Goal: Information Seeking & Learning: Find specific page/section

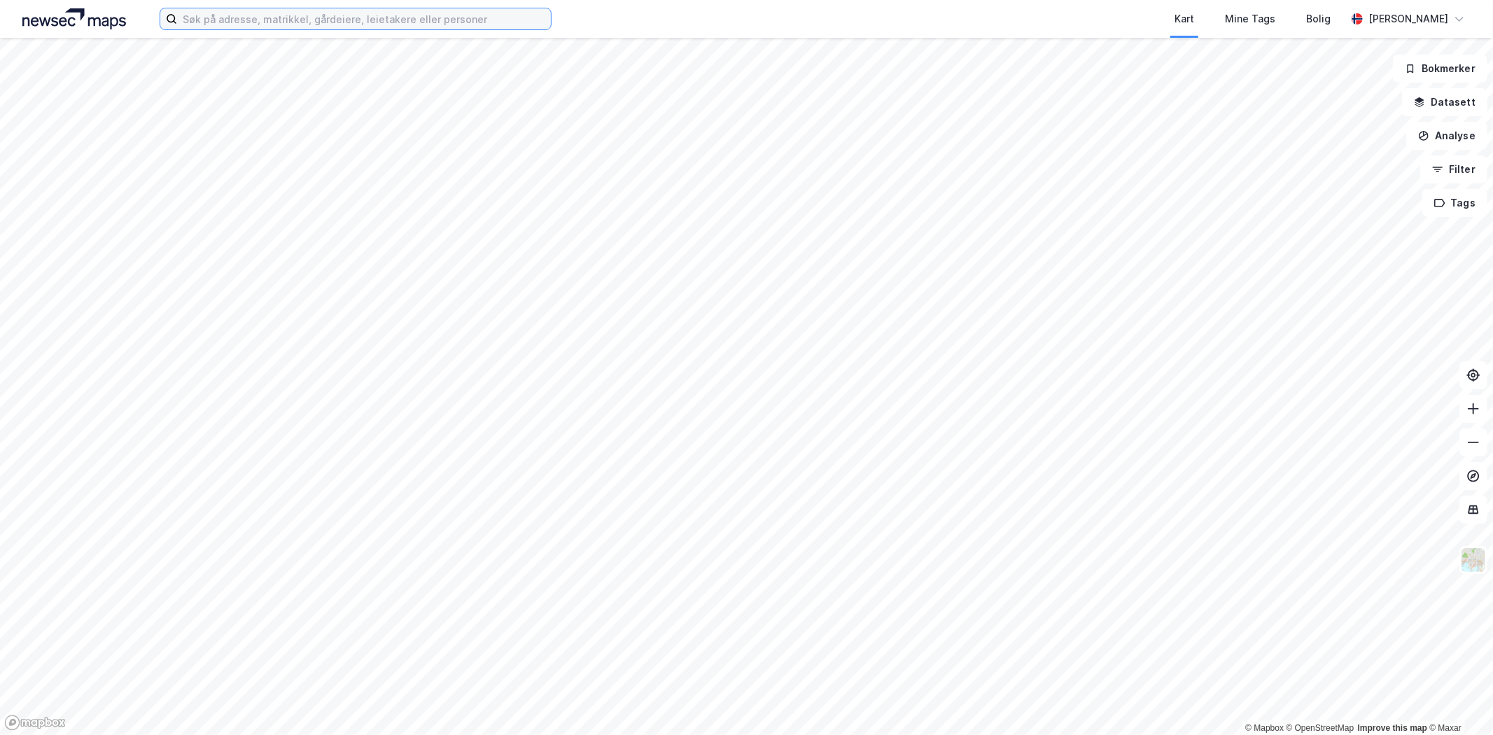
click at [253, 20] on input at bounding box center [364, 18] width 374 height 21
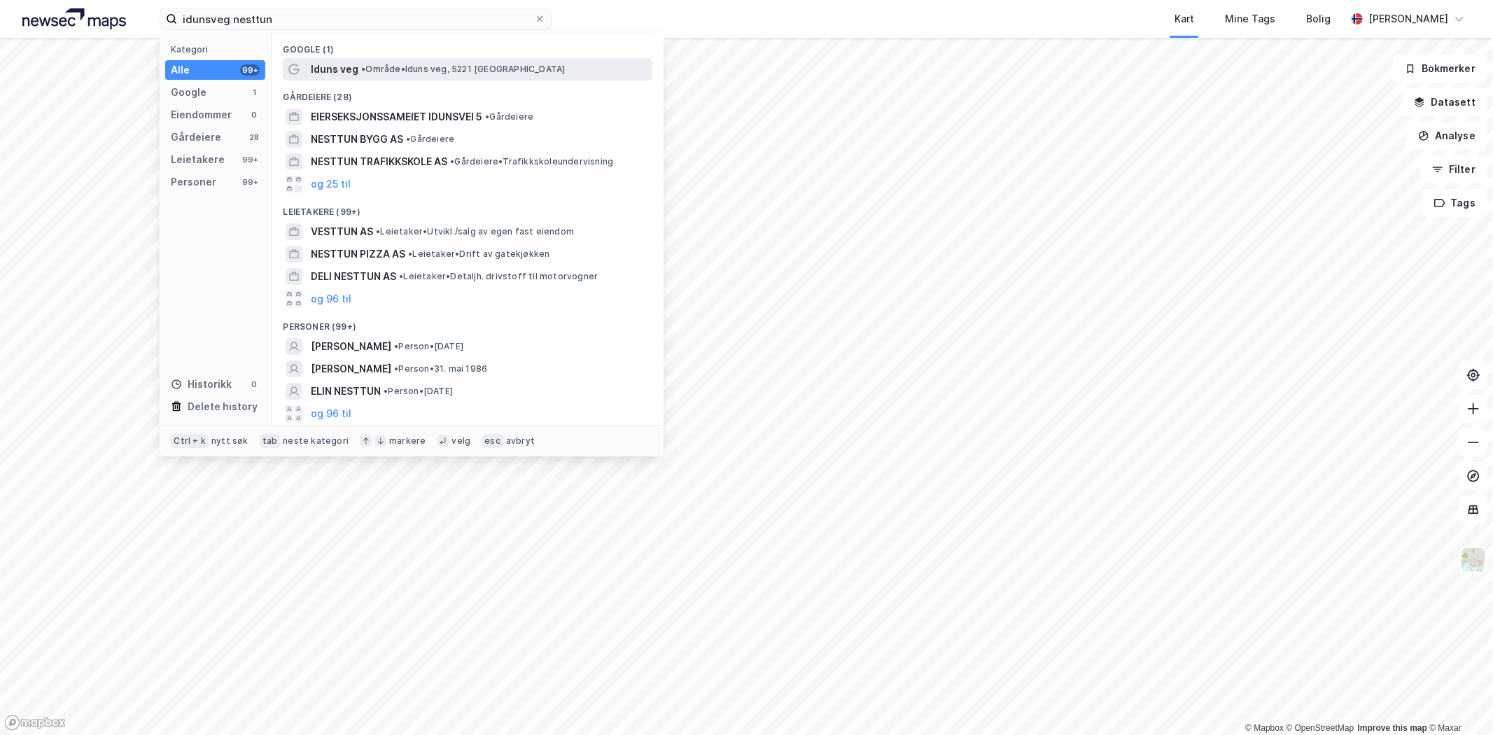
click at [347, 62] on span "Iduns veg" at bounding box center [335, 69] width 48 height 17
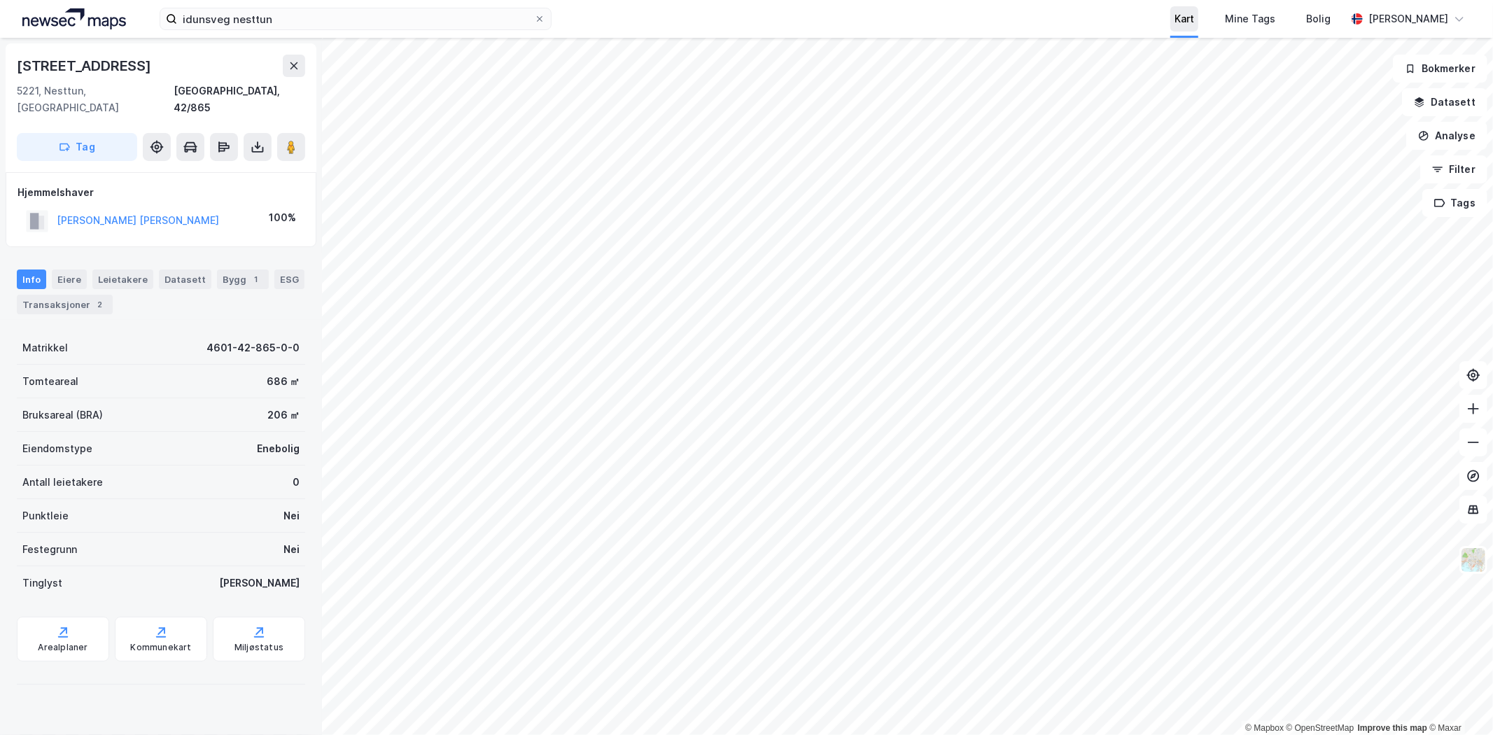
click at [1194, 19] on div "Kart" at bounding box center [1184, 18] width 20 height 17
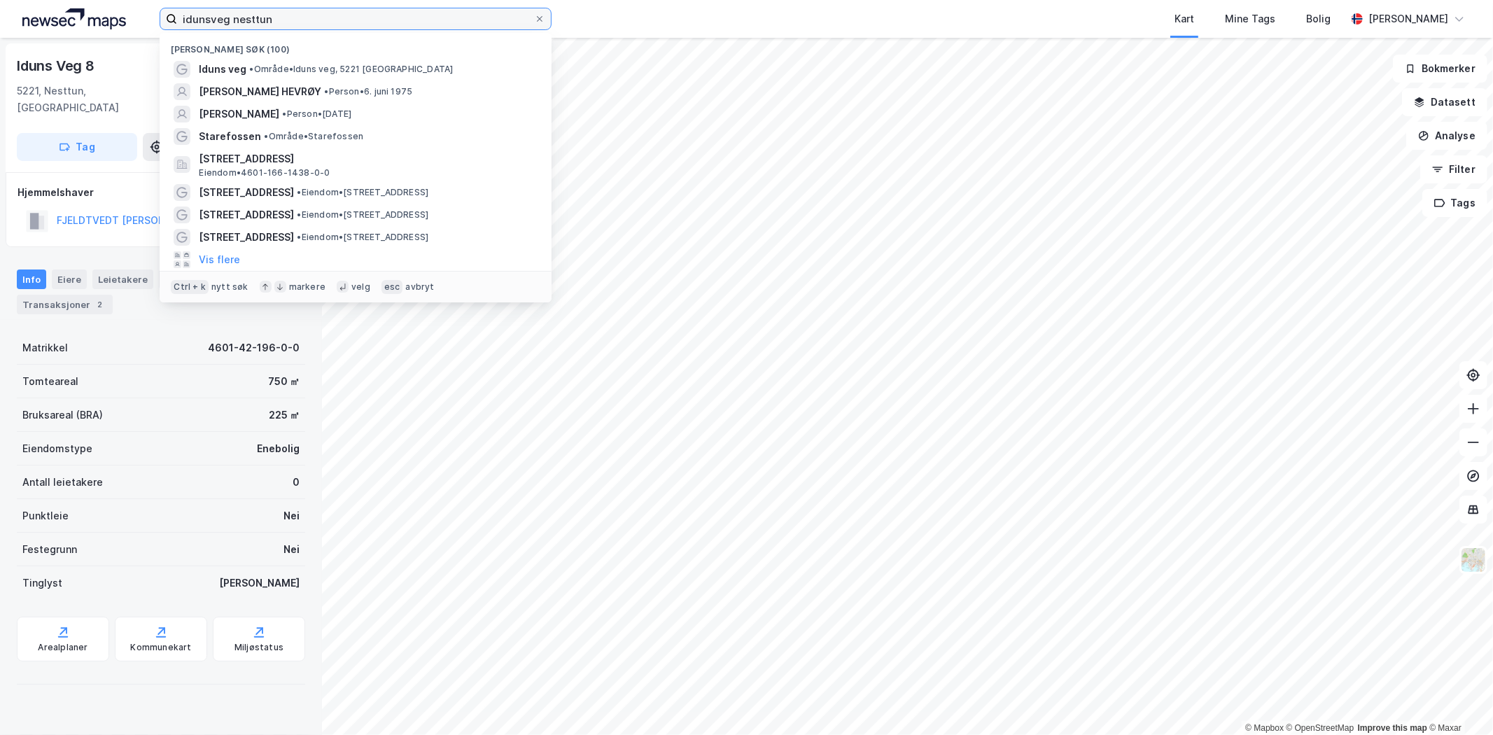
drag, startPoint x: 284, startPoint y: 21, endPoint x: 244, endPoint y: 10, distance: 42.1
click at [244, 10] on input "idunsveg nesttun" at bounding box center [355, 18] width 357 height 21
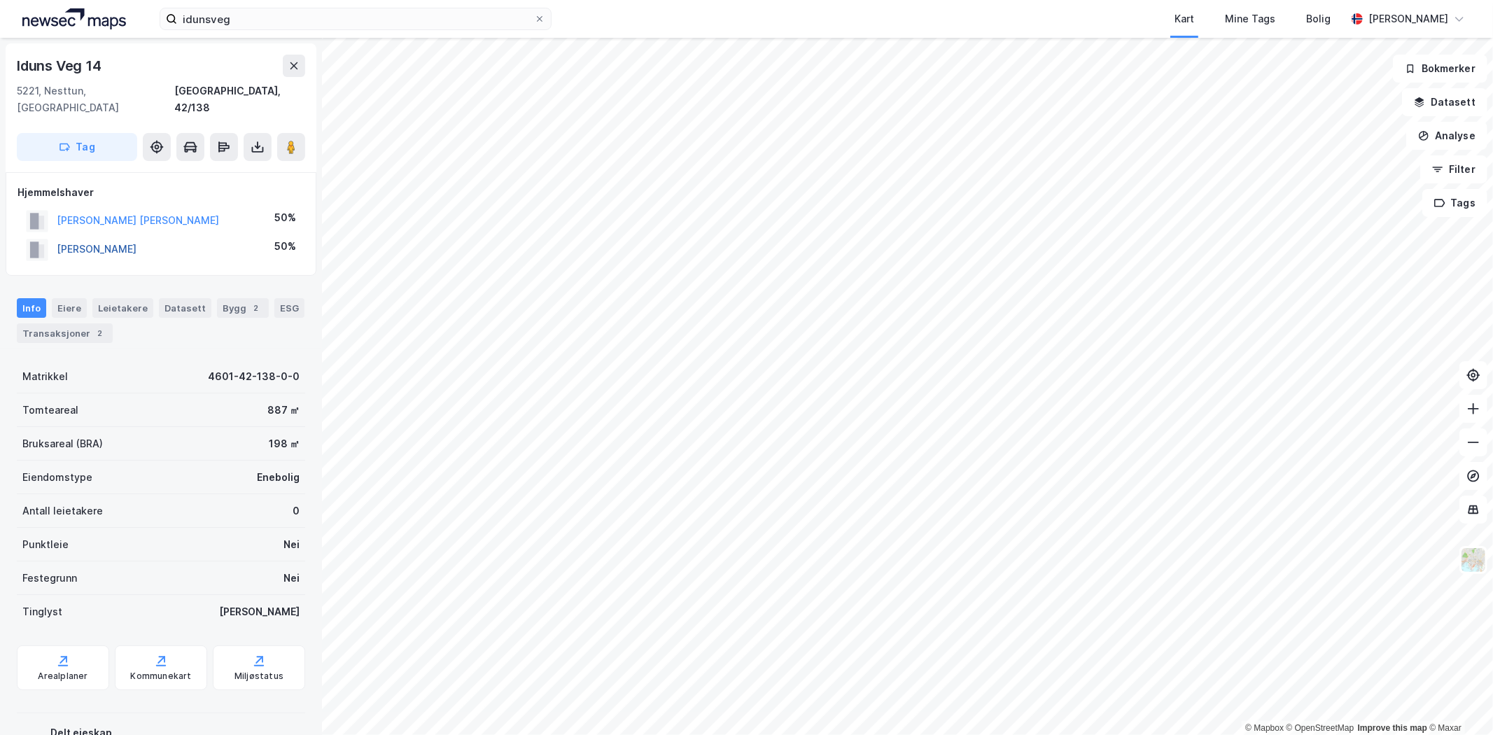
click at [0, 0] on button "[PERSON_NAME]" at bounding box center [0, 0] width 0 height 0
click at [251, 17] on input "idunsveg" at bounding box center [355, 18] width 357 height 21
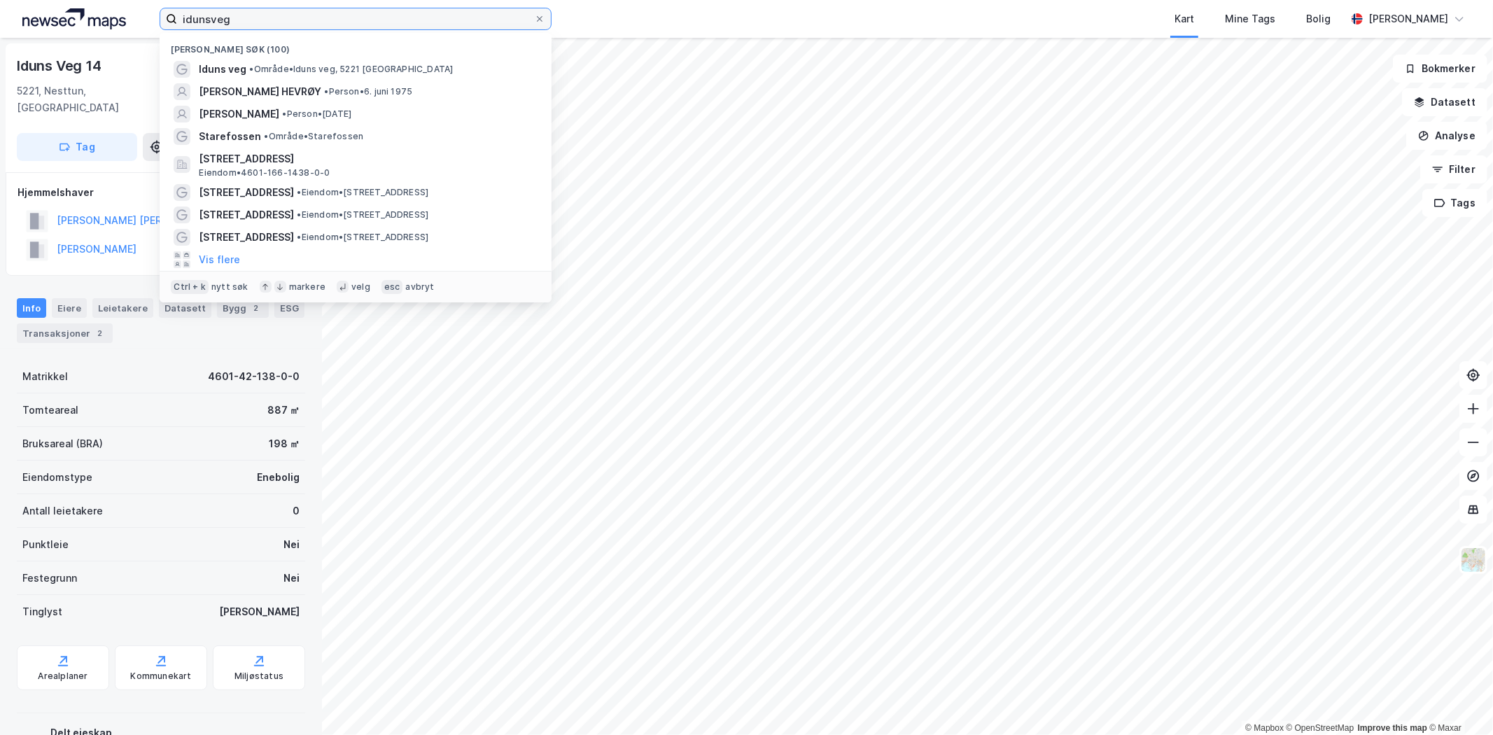
click at [251, 17] on input "idunsveg" at bounding box center [355, 18] width 357 height 21
paste input "[PERSON_NAME]"
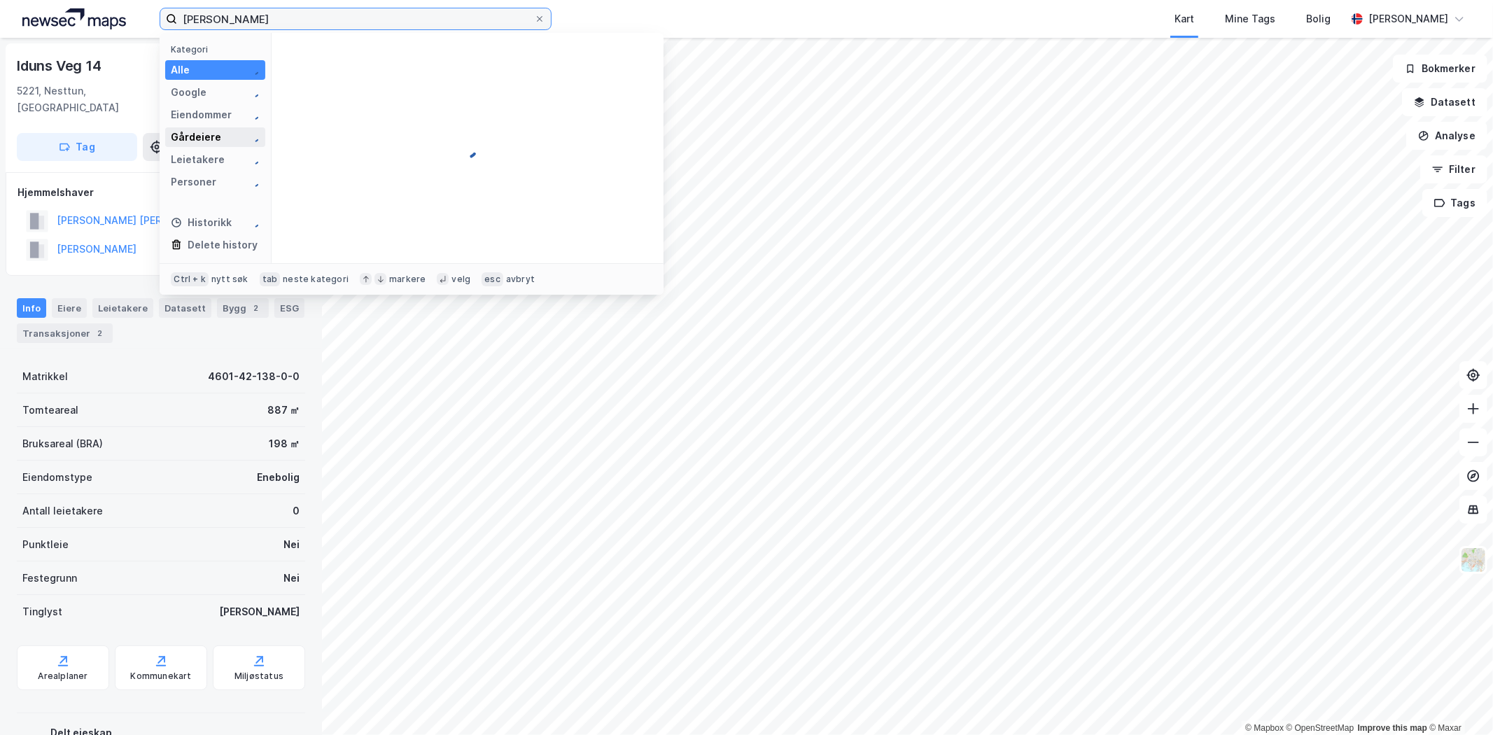
type input "[PERSON_NAME]"
click at [181, 134] on div "Gårdeiere" at bounding box center [196, 137] width 50 height 17
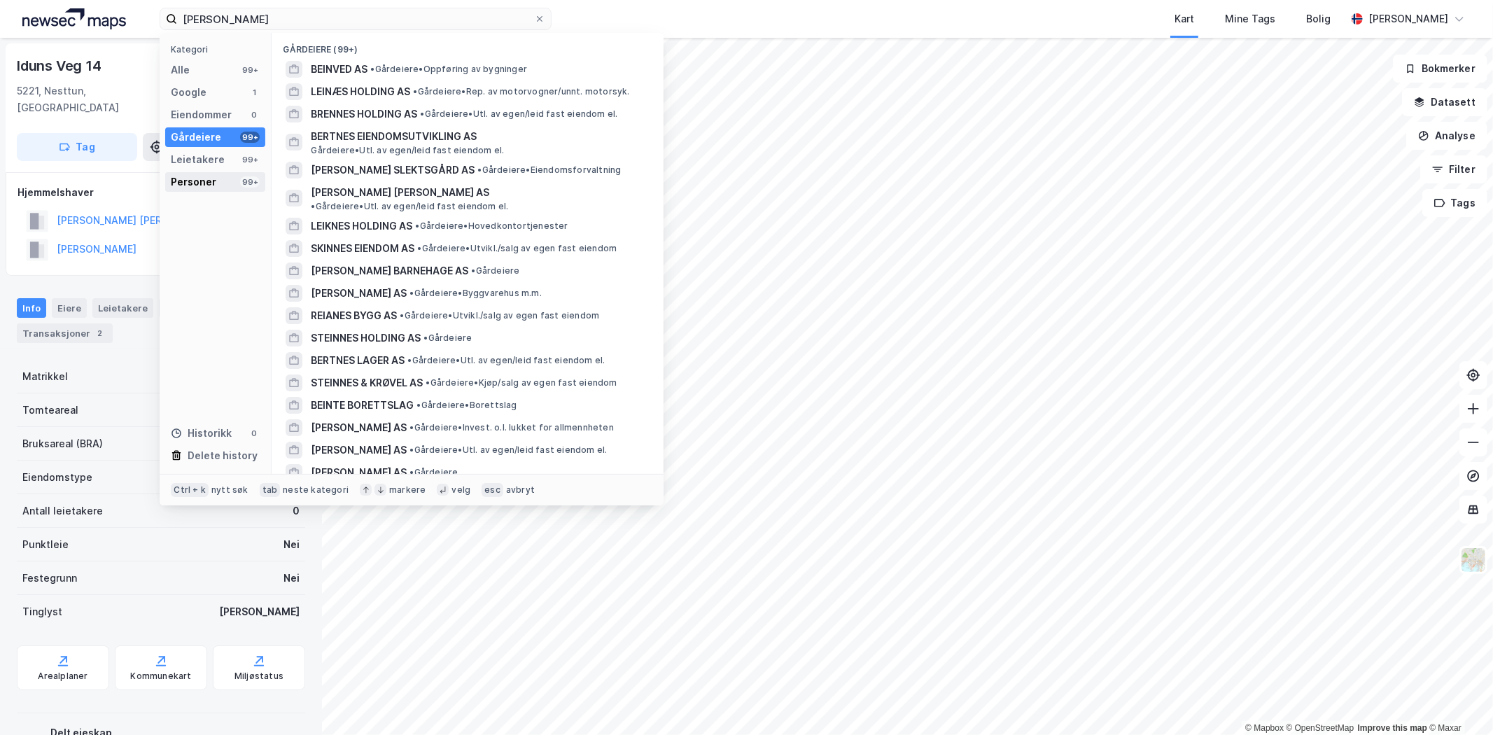
click at [200, 178] on div "Personer" at bounding box center [193, 182] width 45 height 17
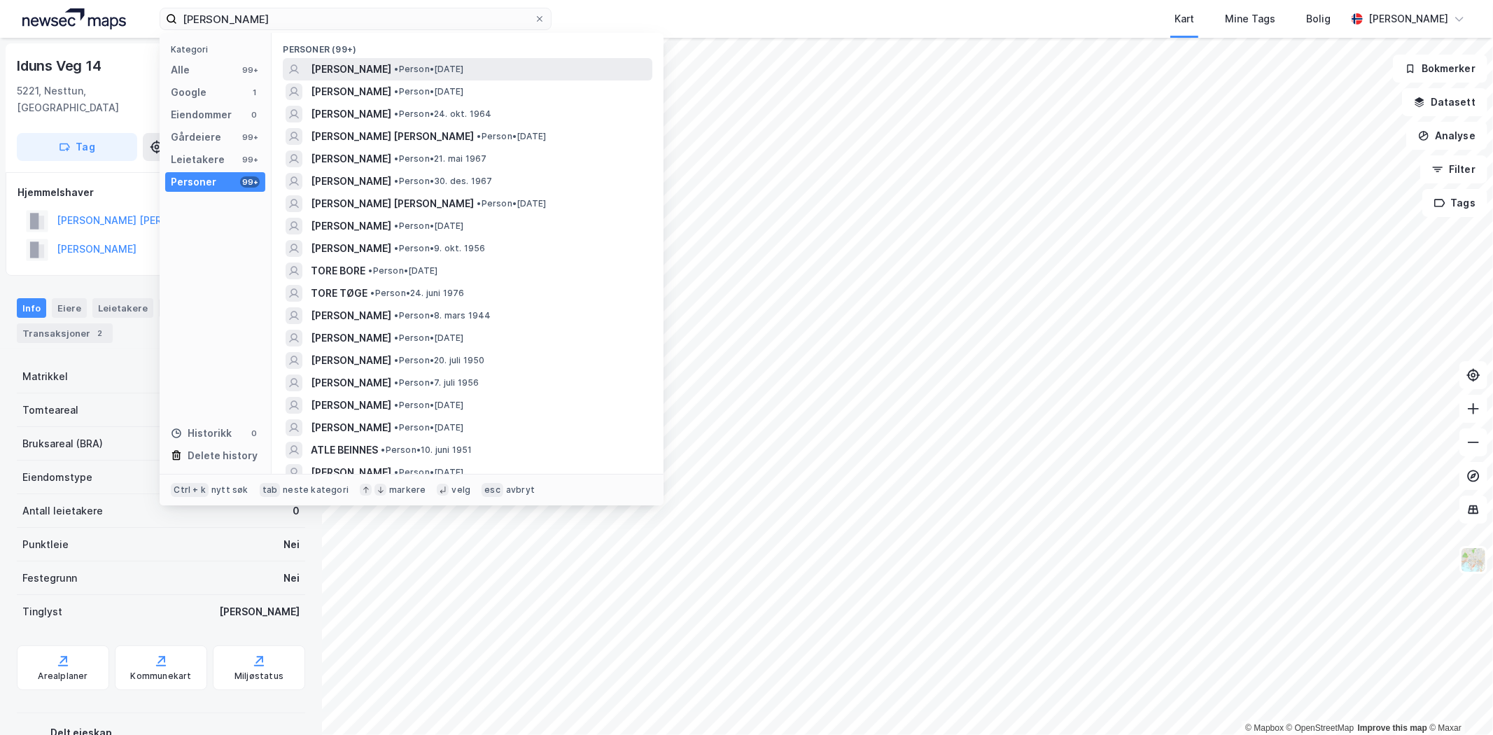
click at [330, 67] on span "[PERSON_NAME]" at bounding box center [351, 69] width 80 height 17
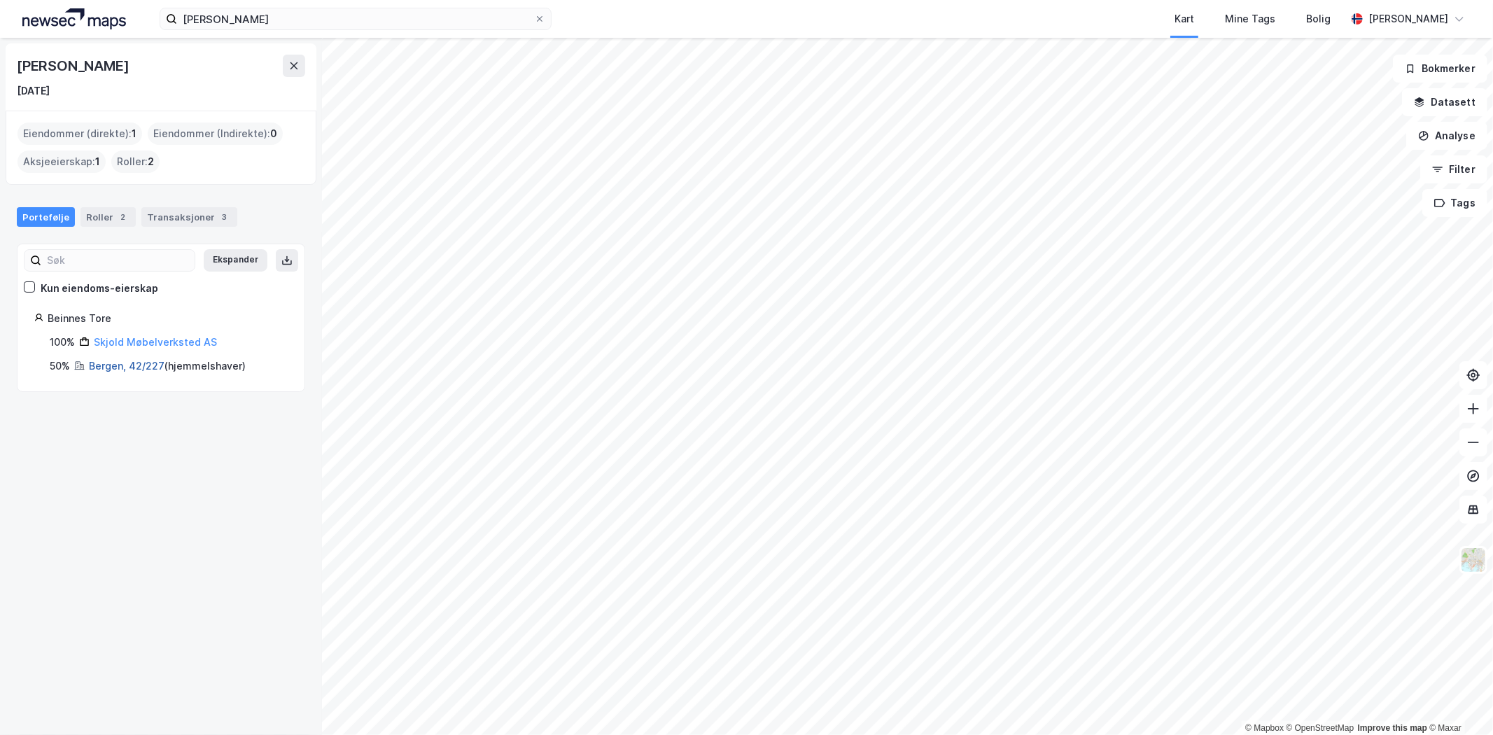
click at [100, 366] on link "Bergen, 42/227" at bounding box center [127, 366] width 76 height 12
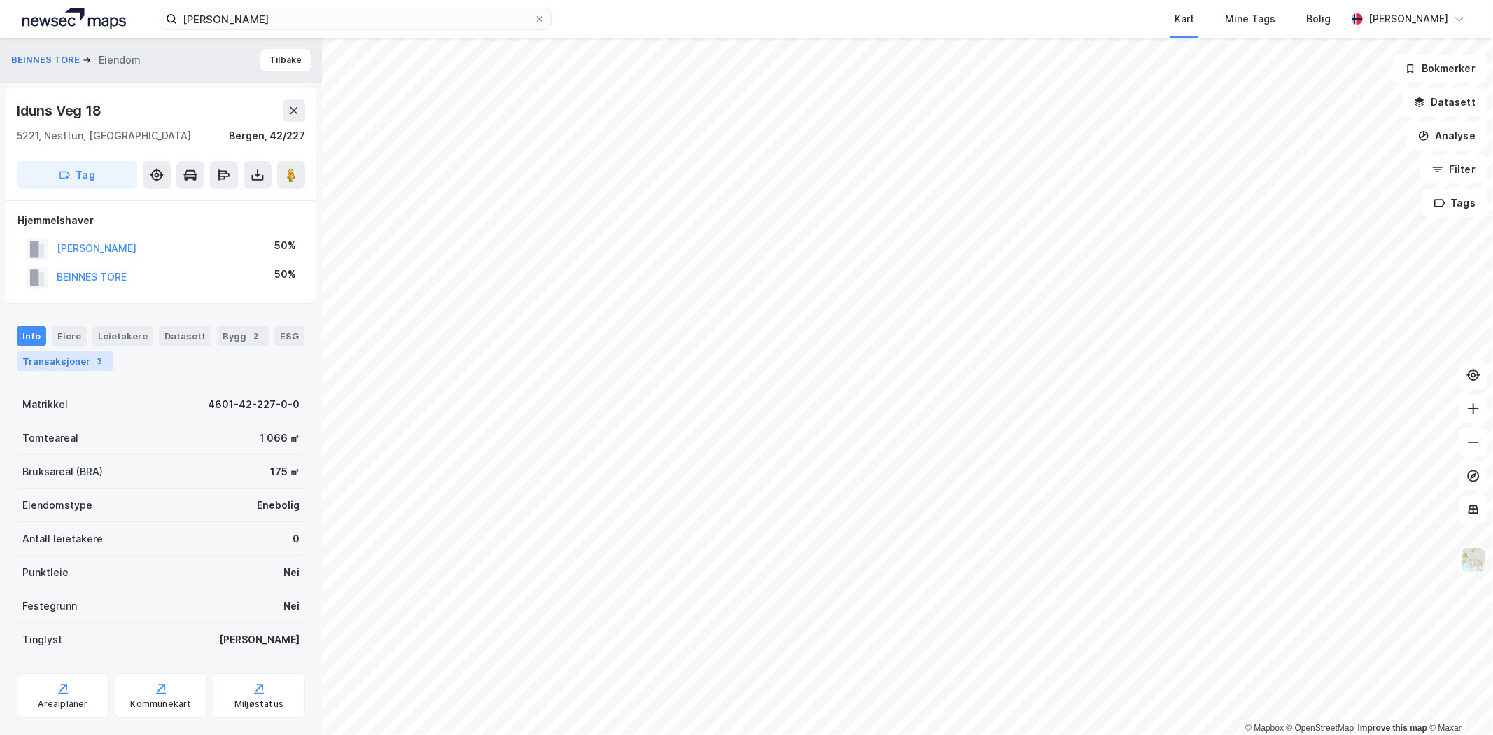
click at [72, 363] on div "Transaksjoner 3" at bounding box center [65, 361] width 96 height 20
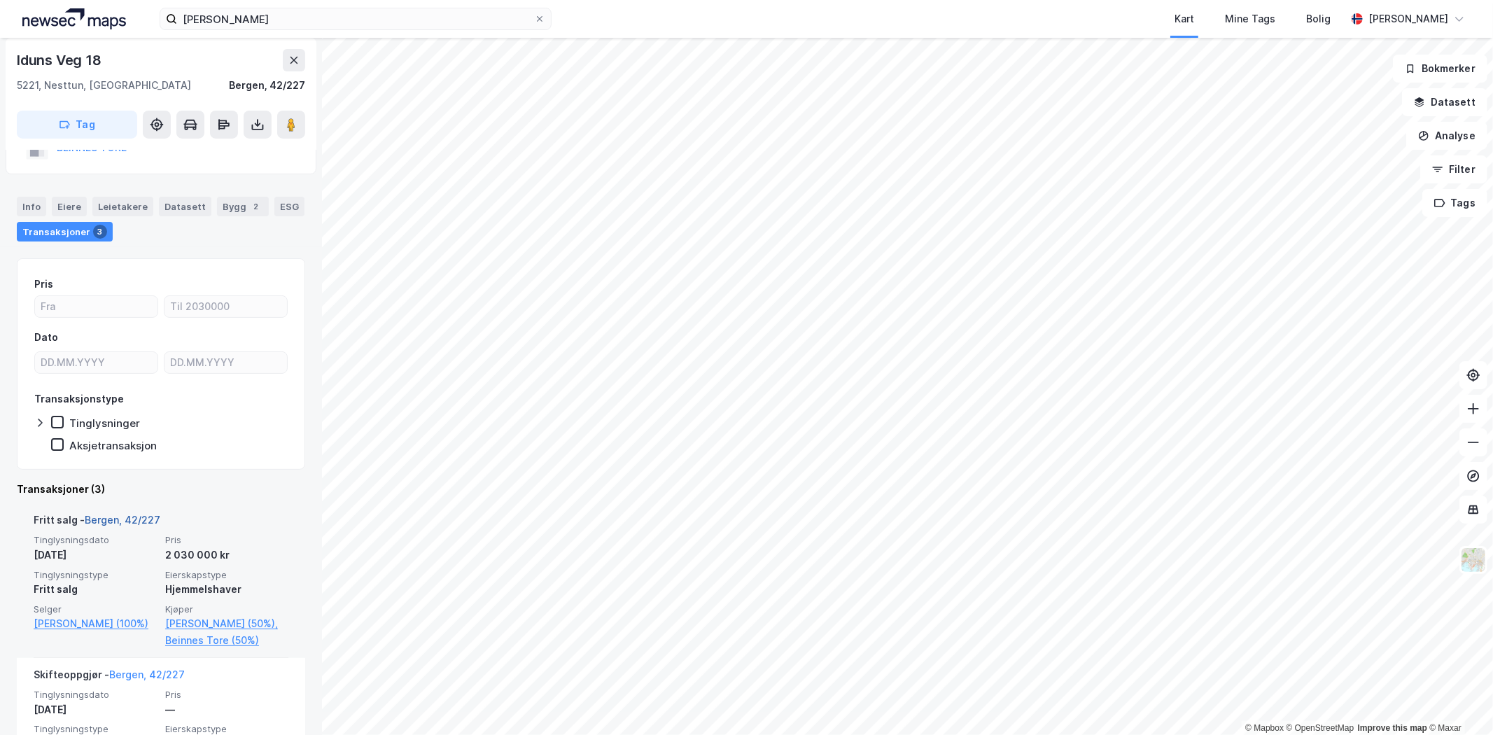
scroll to position [155, 0]
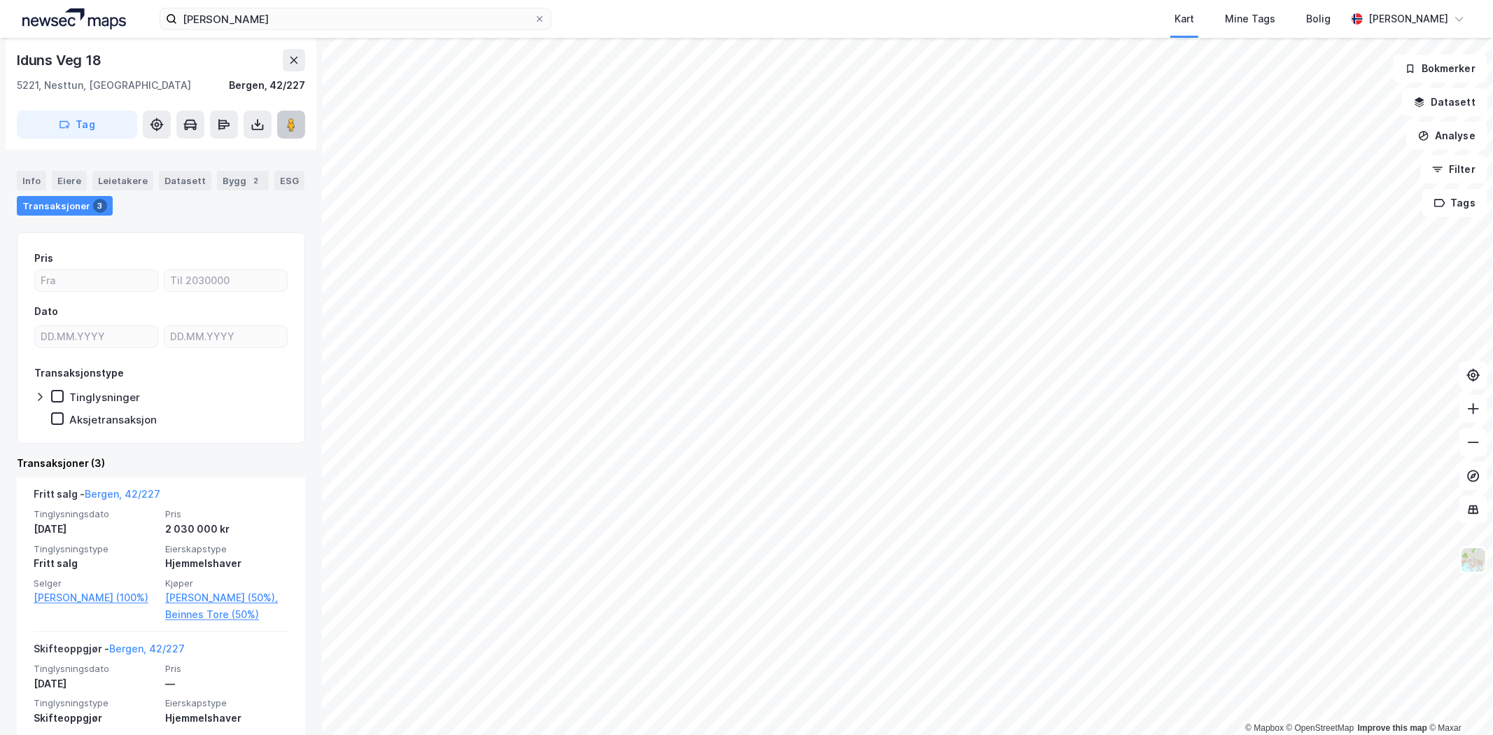
click at [288, 128] on image at bounding box center [291, 125] width 8 height 14
